Goal: Complete application form: Complete application form

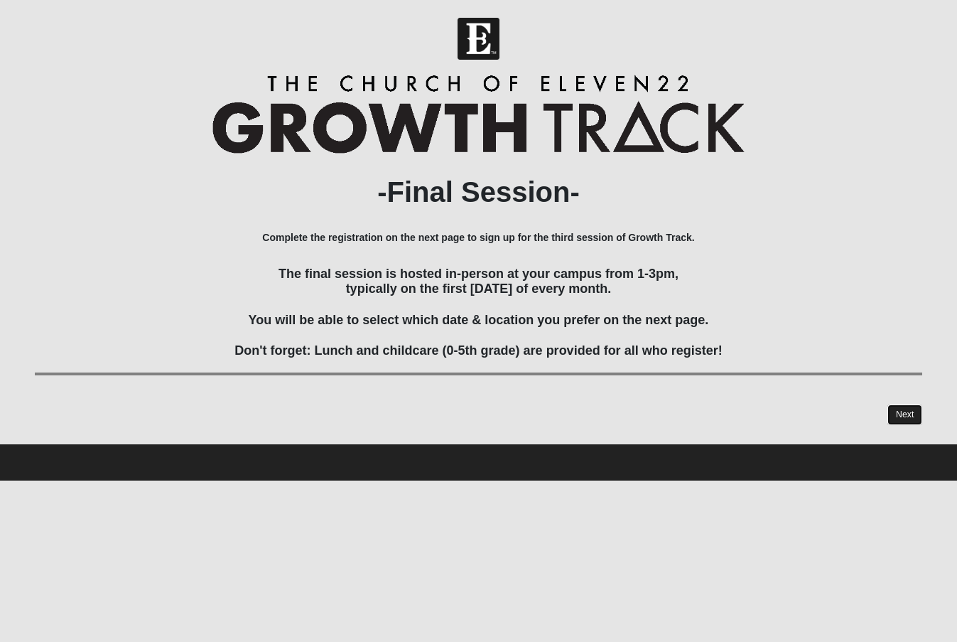
click at [903, 414] on link "Next" at bounding box center [905, 414] width 35 height 21
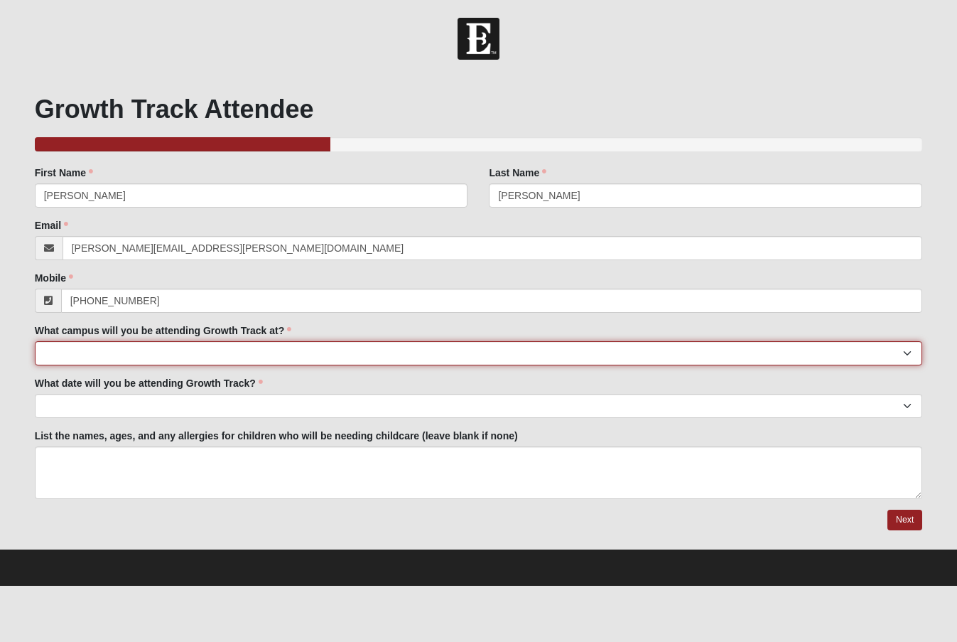
click at [119, 348] on select "[GEOGRAPHIC_DATA] Eleven22 Online [PERSON_NAME][GEOGRAPHIC_DATA] Mandarin [GEOG…" at bounding box center [479, 353] width 889 height 24
select select "2"
click at [35, 341] on select "[GEOGRAPHIC_DATA] Eleven22 Online [PERSON_NAME][GEOGRAPHIC_DATA] Mandarin [GEOG…" at bounding box center [479, 353] width 889 height 24
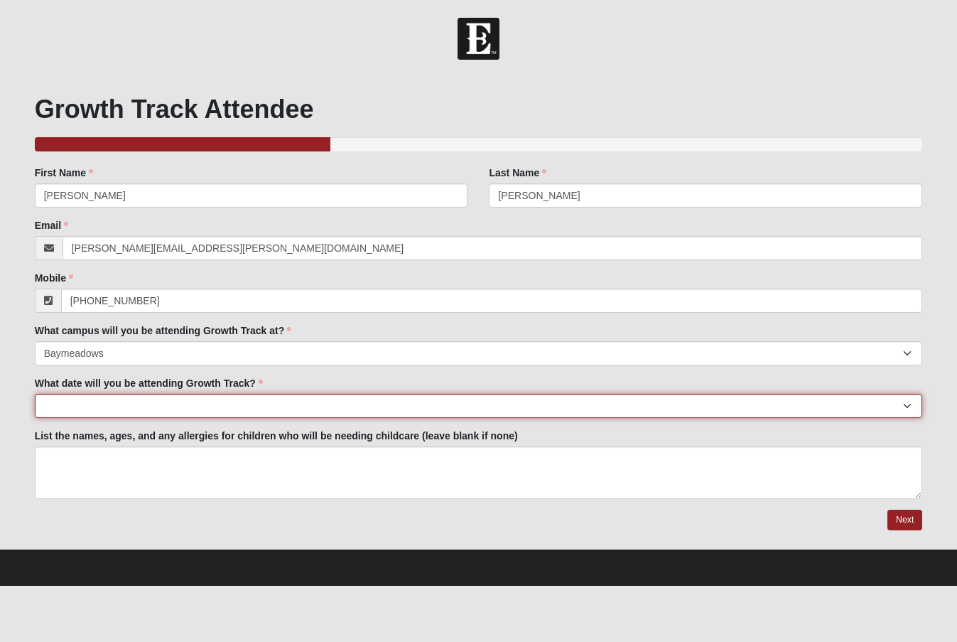
click at [149, 404] on select "[DATE] [DATE] [DATE] [DATE] [DATE] [DATE] [DATE] [DATE] [DATE] [DATE] [DATE]." at bounding box center [479, 406] width 889 height 24
select select "[DATE]"
click at [35, 394] on select "[DATE] [DATE] [DATE] [DATE] [DATE] [DATE] [DATE] [DATE] [DATE] [DATE] [DATE]." at bounding box center [479, 406] width 889 height 24
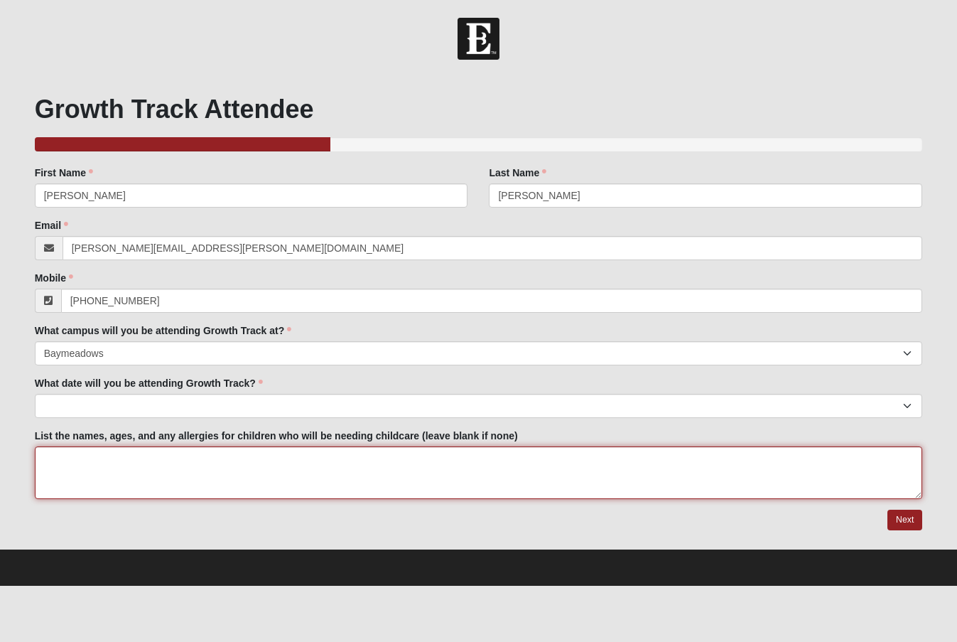
click at [127, 463] on textarea "List the names, ages, and any allergies for children who will be needing childc…" at bounding box center [479, 472] width 889 height 53
